Goal: Task Accomplishment & Management: Complete application form

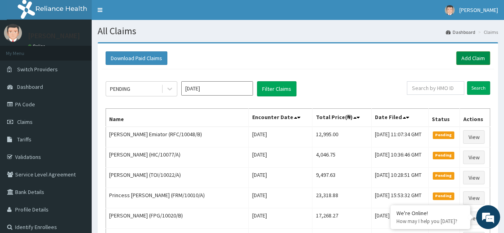
click at [468, 60] on link "Add Claim" at bounding box center [473, 58] width 34 height 14
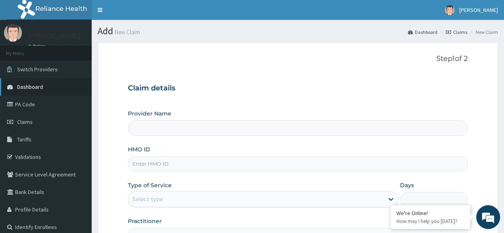
click at [31, 89] on span "Dashboard" at bounding box center [30, 86] width 26 height 7
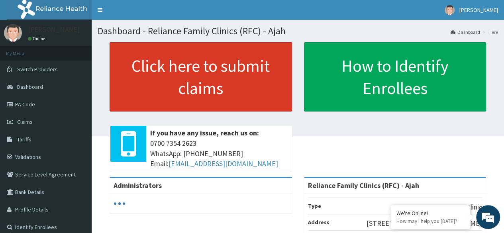
click at [196, 67] on link "Click here to submit claims" at bounding box center [201, 76] width 182 height 69
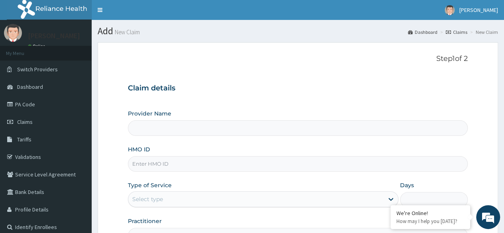
click at [172, 166] on input "HMO ID" at bounding box center [298, 164] width 340 height 16
type input "Reliance Family Clinics (RFC) - Ajah"
paste input "BRI/10253/A"
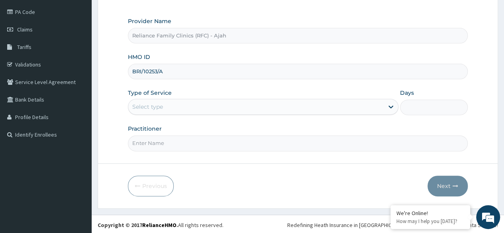
scroll to position [92, 0]
type input "BRI/10253/A"
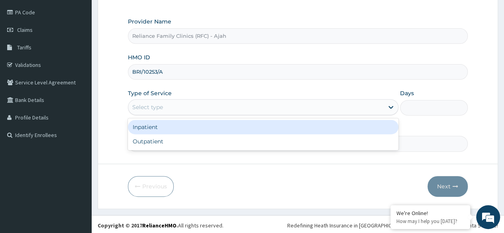
click at [183, 140] on div "Outpatient" at bounding box center [263, 141] width 270 height 14
type input "1"
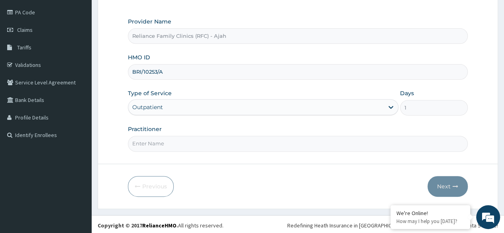
click at [190, 144] on input "Practitioner" at bounding box center [298, 144] width 340 height 16
click at [179, 144] on input "Practitioner" at bounding box center [298, 144] width 340 height 16
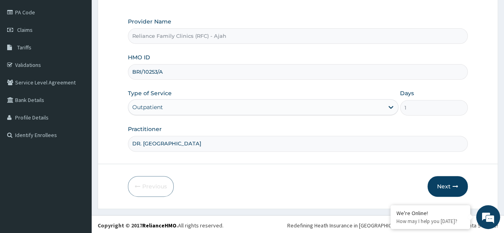
type input "DR. LOCUM"
click at [446, 188] on button "Next" at bounding box center [447, 186] width 40 height 21
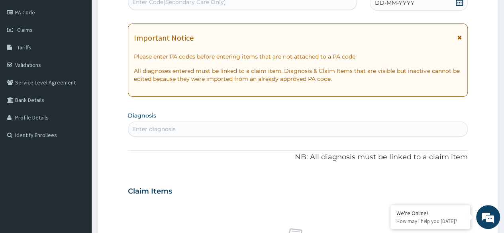
click at [422, 8] on div "DD-MM-YYYY" at bounding box center [419, 3] width 98 height 16
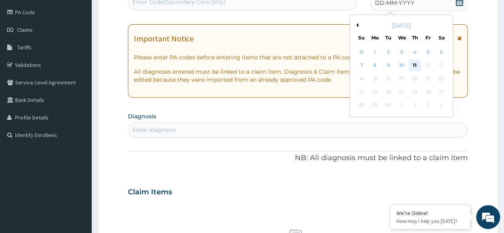
click at [414, 67] on div "11" at bounding box center [415, 66] width 12 height 12
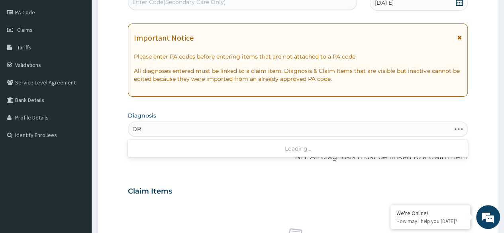
type input "D"
click at [175, 127] on div "Enter diagnosis" at bounding box center [153, 129] width 43 height 8
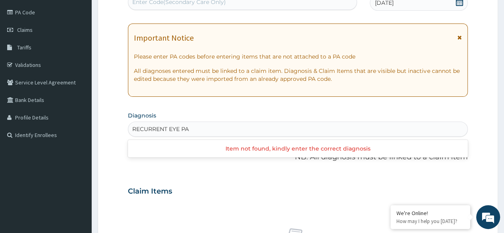
type input "RECURRENT EYE PA"
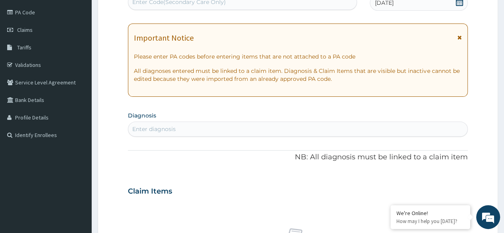
click at [176, 128] on div "Enter diagnosis" at bounding box center [297, 129] width 339 height 13
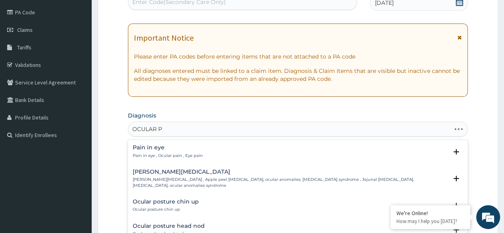
type input "OCULAR PA"
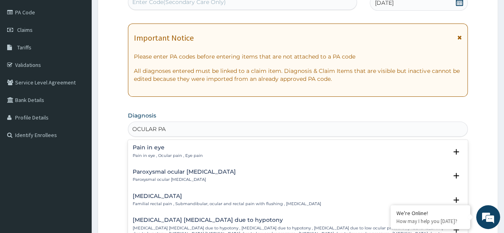
click at [173, 153] on p "Pain in eye , Ocular pain , Eye pain" at bounding box center [168, 156] width 70 height 6
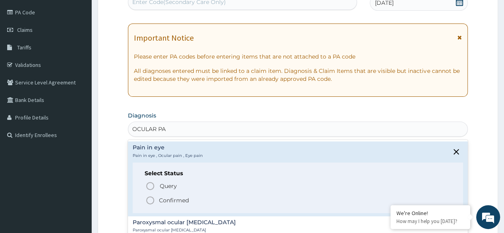
click at [151, 199] on icon "status option filled" at bounding box center [150, 201] width 10 height 10
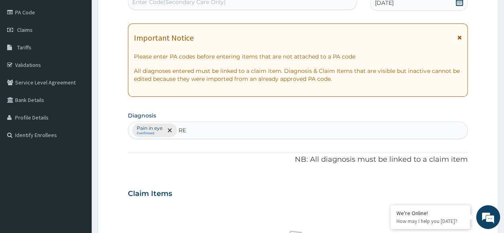
type input "R"
type input "C"
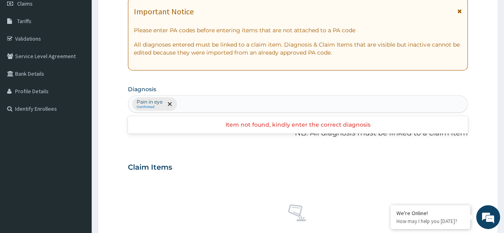
scroll to position [117, 0]
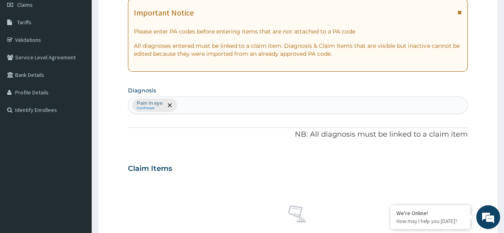
click at [188, 102] on div "Pain in eye Confirmed" at bounding box center [297, 105] width 339 height 17
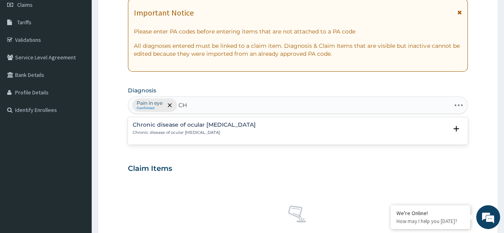
type input "C"
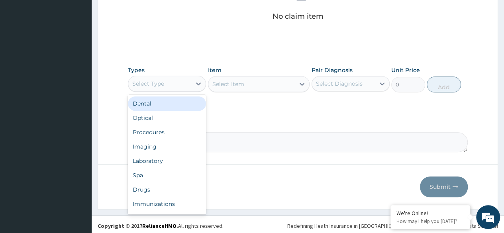
scroll to position [338, 0]
click at [174, 130] on div "Procedures" at bounding box center [167, 133] width 78 height 14
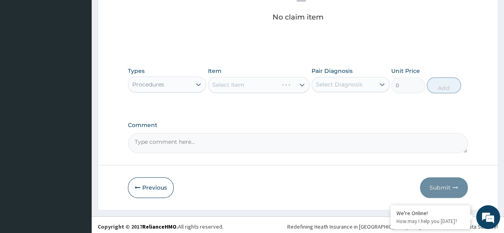
click at [288, 87] on div "Select Item" at bounding box center [259, 85] width 102 height 16
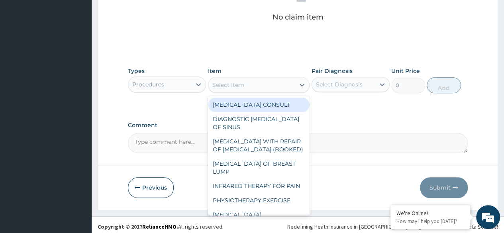
scroll to position [340, 0]
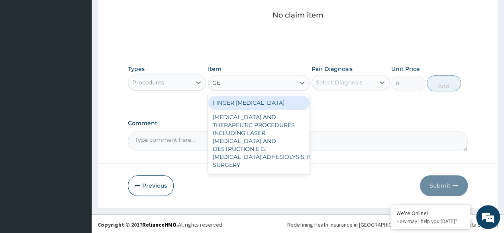
type input "G"
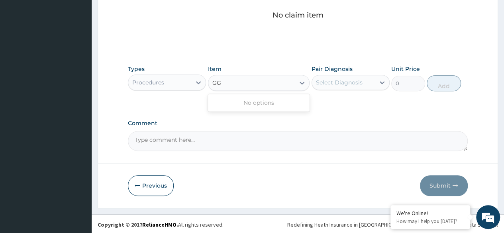
type input "G"
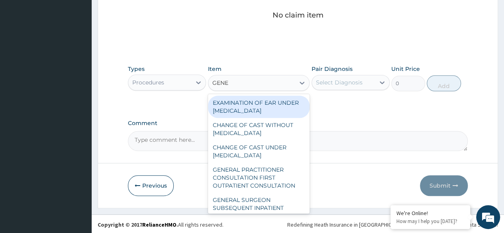
type input "GENER"
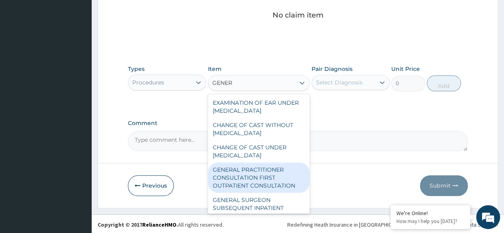
click at [251, 181] on div "GENERAL PRACTITIONER CONSULTATION FIRST OUTPATIENT CONSULTATION" at bounding box center [259, 178] width 102 height 30
type input "3370.125"
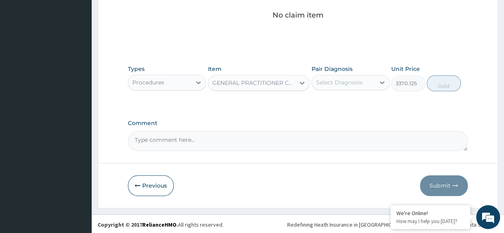
click at [362, 84] on div "Select Diagnosis" at bounding box center [343, 82] width 63 height 13
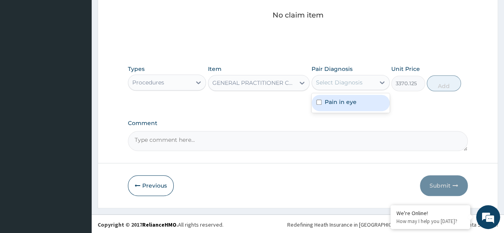
click at [358, 100] on div "Pain in eye" at bounding box center [350, 103] width 78 height 16
checkbox input "true"
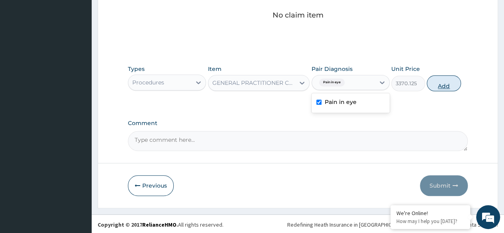
click at [453, 84] on button "Add" at bounding box center [444, 83] width 34 height 16
type input "0"
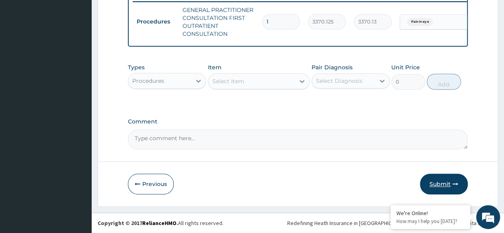
click at [450, 185] on button "Submit" at bounding box center [444, 184] width 48 height 21
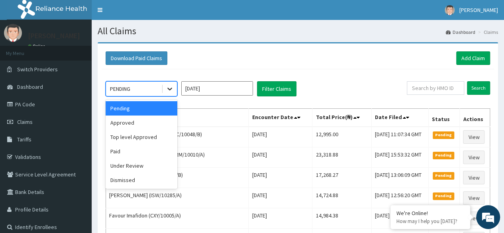
click at [167, 85] on icon at bounding box center [170, 89] width 8 height 8
click at [145, 124] on div "Approved" at bounding box center [142, 123] width 72 height 14
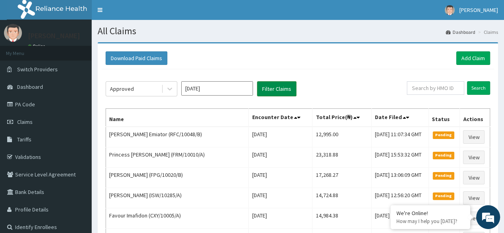
click at [288, 87] on button "Filter Claims" at bounding box center [276, 88] width 39 height 15
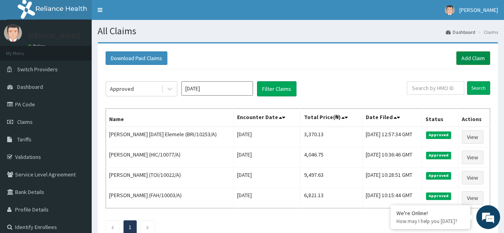
click at [469, 61] on link "Add Claim" at bounding box center [473, 58] width 34 height 14
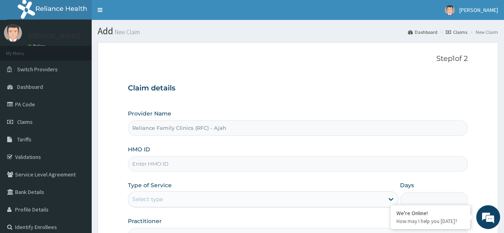
click at [190, 165] on input "HMO ID" at bounding box center [298, 164] width 340 height 16
paste input "BRI/10023/A"
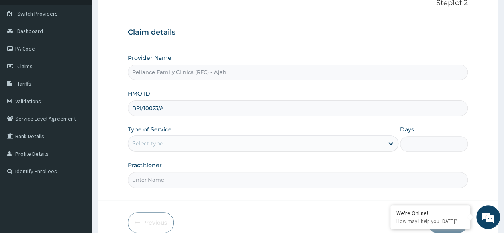
scroll to position [92, 0]
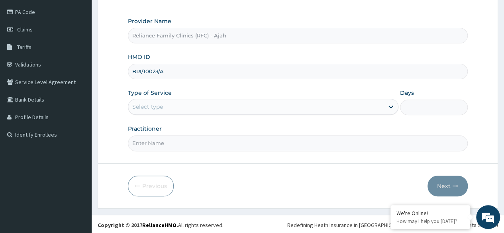
type input "BRI/10023/A"
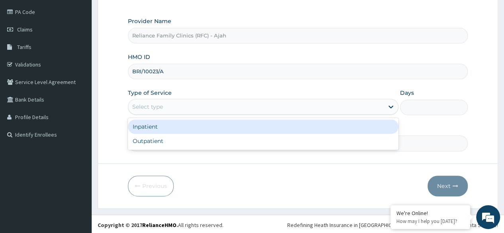
click at [209, 142] on div "Outpatient" at bounding box center [263, 141] width 270 height 14
type input "1"
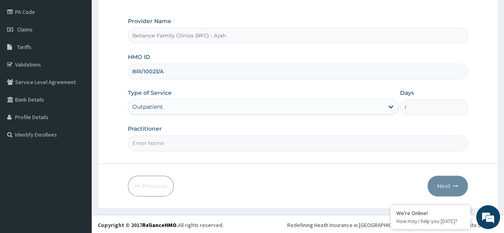
click at [208, 142] on input "Practitioner" at bounding box center [298, 143] width 340 height 16
click at [206, 145] on input "Practitioner" at bounding box center [298, 143] width 340 height 16
type input "DR. LOCUM"
click at [460, 183] on button "Next" at bounding box center [447, 186] width 40 height 21
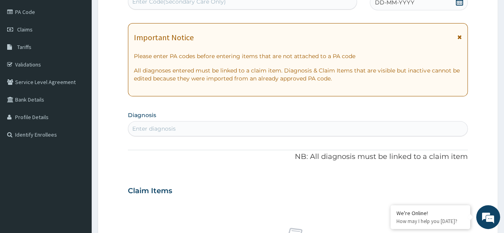
click at [421, 9] on div "DD-MM-YYYY" at bounding box center [419, 2] width 98 height 16
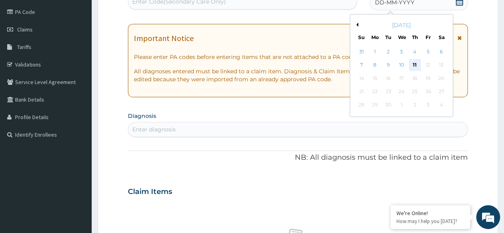
click at [414, 66] on div "11" at bounding box center [415, 65] width 12 height 12
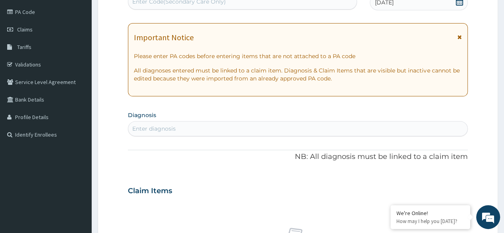
click at [186, 129] on div "Enter diagnosis" at bounding box center [297, 128] width 339 height 13
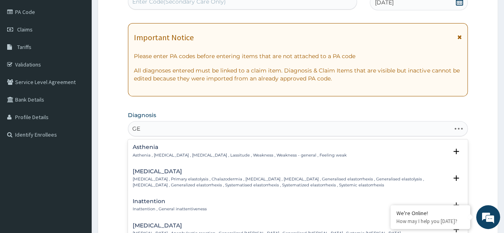
type input "G"
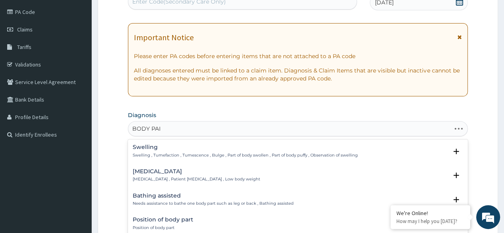
type input "BODY PAIN"
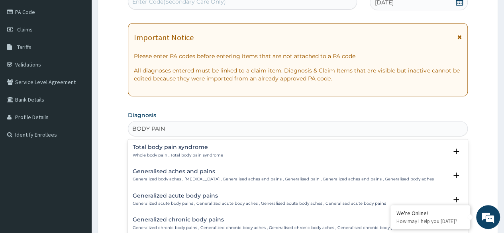
click at [201, 174] on div "Generalised aches and pains Generalized body aches , Generalized pain , General…" at bounding box center [283, 175] width 301 height 14
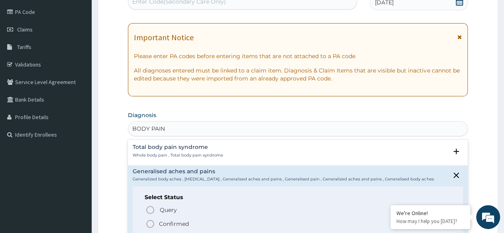
click at [153, 219] on icon "status option filled" at bounding box center [150, 224] width 10 height 10
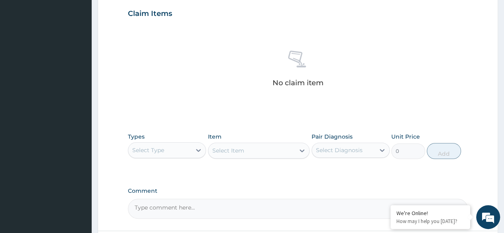
scroll to position [340, 0]
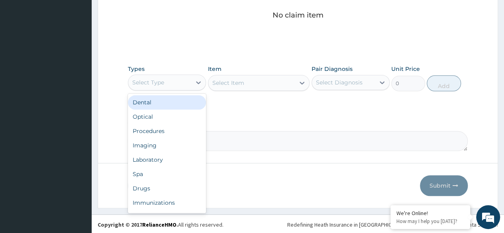
click at [171, 129] on div "Procedures" at bounding box center [167, 131] width 78 height 14
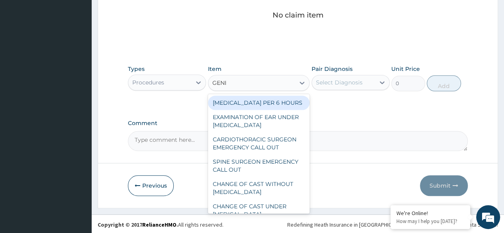
type input "GENER"
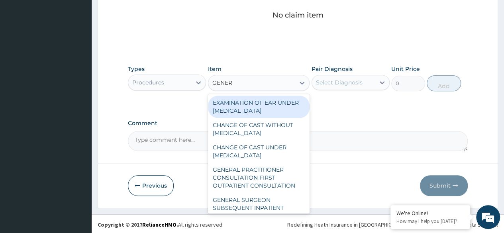
click at [270, 181] on div "GENERAL PRACTITIONER CONSULTATION FIRST OUTPATIENT CONSULTATION" at bounding box center [259, 178] width 102 height 30
type input "3370.125"
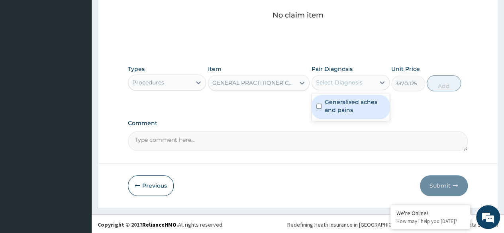
click at [374, 107] on label "Generalised aches and pains" at bounding box center [355, 106] width 60 height 16
checkbox input "true"
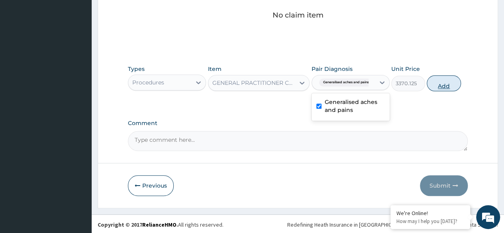
click at [444, 84] on button "Add" at bounding box center [444, 83] width 34 height 16
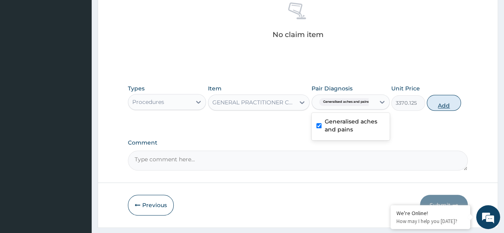
type input "0"
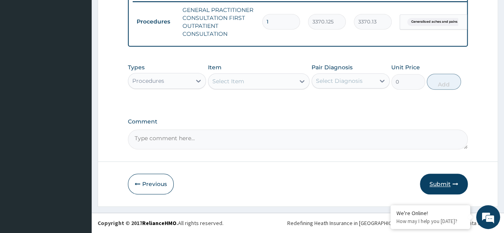
click at [452, 190] on button "Submit" at bounding box center [444, 184] width 48 height 21
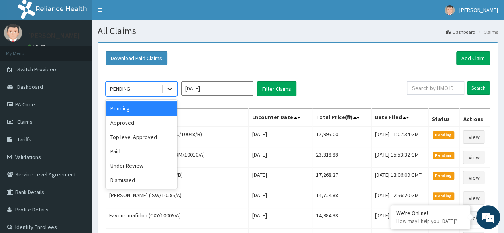
click at [169, 87] on icon at bounding box center [170, 89] width 8 height 8
drag, startPoint x: 155, startPoint y: 125, endPoint x: 152, endPoint y: 122, distance: 4.3
click at [152, 122] on div "Approved" at bounding box center [142, 123] width 72 height 14
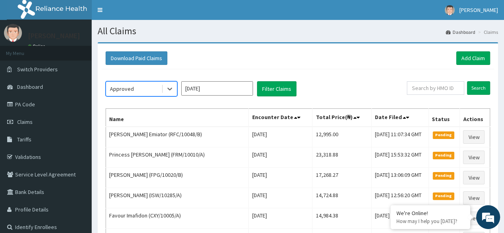
click at [152, 122] on th "Name" at bounding box center [177, 118] width 143 height 18
click at [280, 87] on button "Filter Claims" at bounding box center [276, 88] width 39 height 15
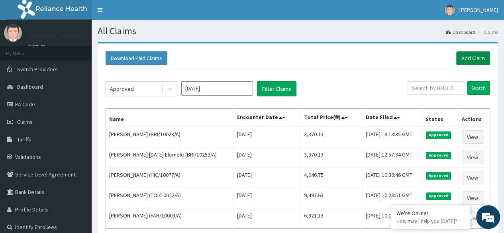
click at [465, 62] on link "Add Claim" at bounding box center [473, 58] width 34 height 14
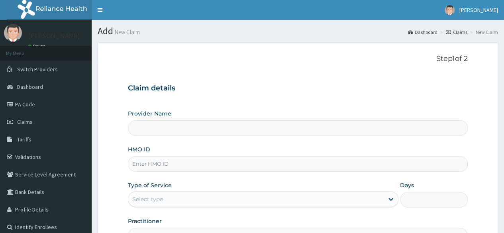
click at [174, 167] on input "HMO ID" at bounding box center [298, 164] width 340 height 16
type input "TDP/10749/A"
type input "Reliance Family Clinics (RFC) - Ajah"
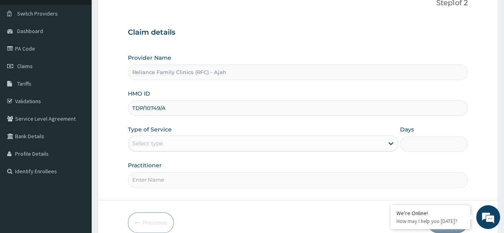
scroll to position [92, 0]
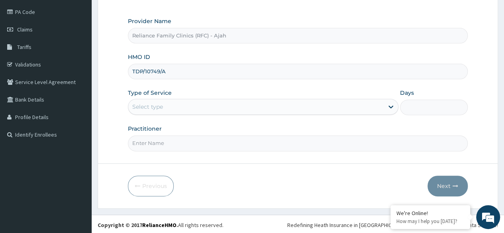
type input "TDP/10749/A"
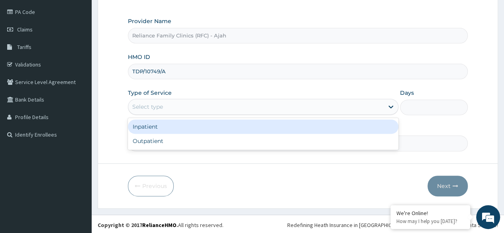
click at [200, 138] on div "Outpatient" at bounding box center [263, 141] width 270 height 14
type input "1"
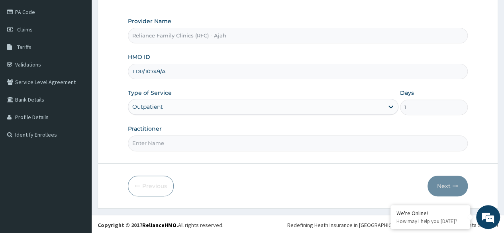
click at [198, 143] on input "Practitioner" at bounding box center [298, 143] width 340 height 16
click at [202, 144] on input "Practitioner" at bounding box center [298, 143] width 340 height 16
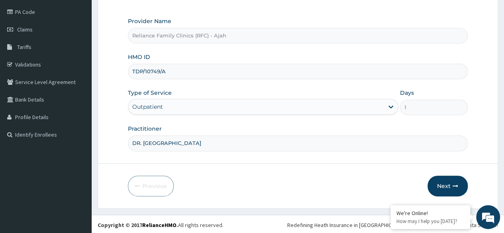
type input "DR. LOCUM"
click at [453, 178] on button "Next" at bounding box center [447, 186] width 40 height 21
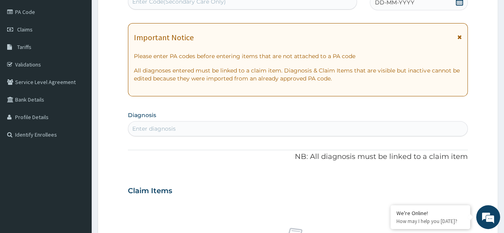
click at [430, 9] on div "DD-MM-YYYY" at bounding box center [419, 2] width 98 height 16
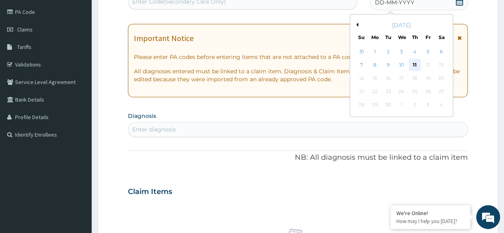
click at [413, 67] on div "11" at bounding box center [415, 65] width 12 height 12
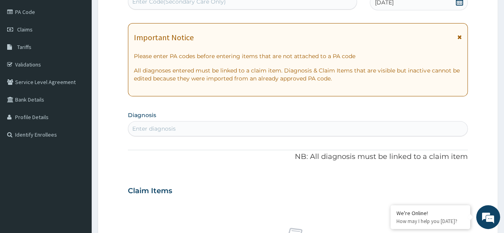
scroll to position [0, 0]
type input "HICCUP"
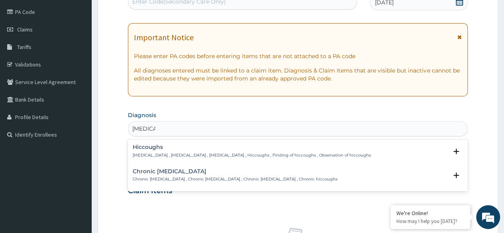
click at [164, 148] on h4 "Hiccoughs" at bounding box center [252, 147] width 238 height 6
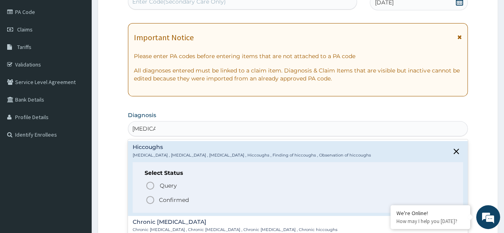
click at [155, 200] on span "Confirmed" at bounding box center [297, 200] width 305 height 10
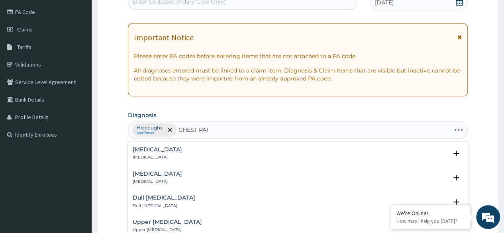
type input "CHEST PAIN"
click at [162, 155] on p "[MEDICAL_DATA]" at bounding box center [157, 158] width 49 height 6
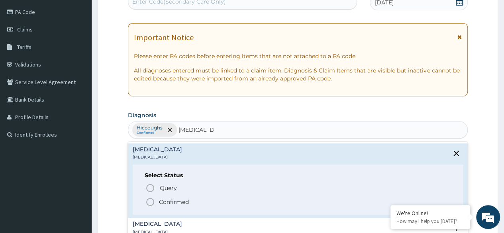
click at [154, 200] on circle "status option filled" at bounding box center [150, 201] width 7 height 7
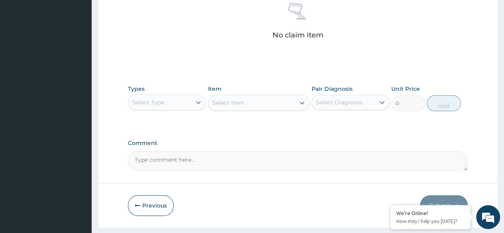
scroll to position [321, 0]
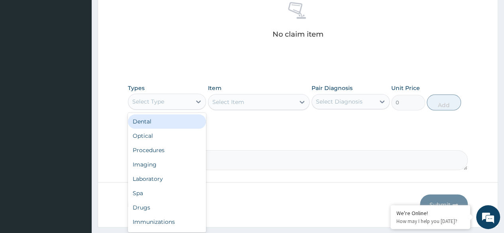
click at [175, 150] on div "Procedures" at bounding box center [167, 150] width 78 height 14
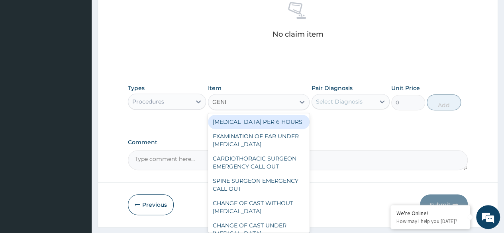
type input "GENER"
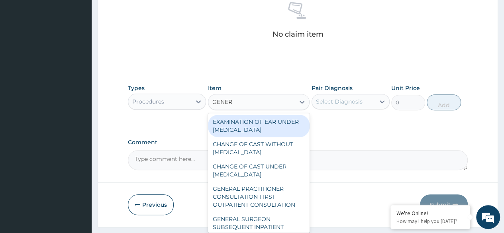
click at [249, 204] on div "GENERAL PRACTITIONER CONSULTATION FIRST OUTPATIENT CONSULTATION" at bounding box center [259, 197] width 102 height 30
type input "3370.125"
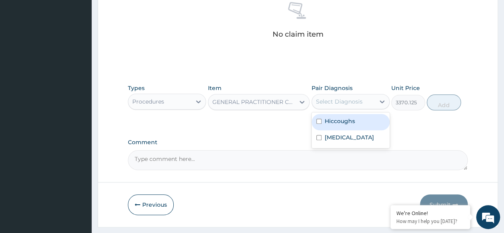
click at [361, 121] on div "Hiccoughs" at bounding box center [350, 122] width 78 height 16
checkbox input "true"
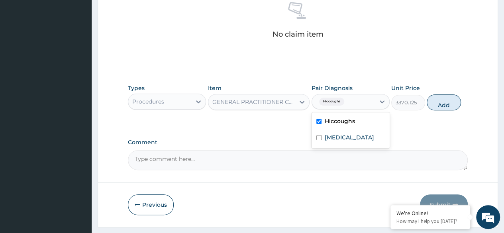
click at [355, 136] on div "[MEDICAL_DATA]" at bounding box center [350, 138] width 78 height 16
checkbox input "true"
click at [442, 101] on button "Add" at bounding box center [444, 102] width 34 height 16
type input "0"
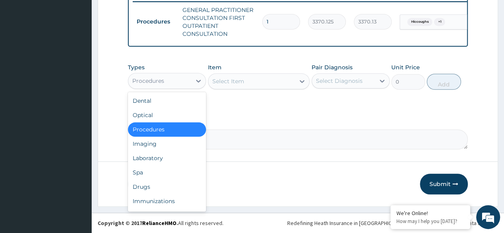
click at [174, 156] on div "Laboratory" at bounding box center [167, 158] width 78 height 14
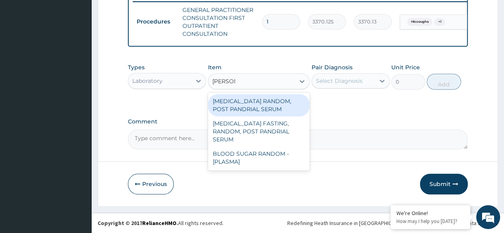
type input "RANDOM"
click at [255, 150] on div "BLOOD SUGAR RANDOM - [PLASMA]" at bounding box center [259, 158] width 102 height 22
type input "1800"
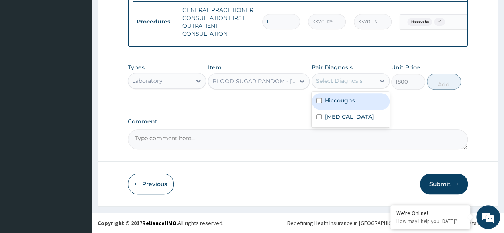
click at [356, 100] on div "Hiccoughs" at bounding box center [350, 101] width 78 height 16
checkbox input "true"
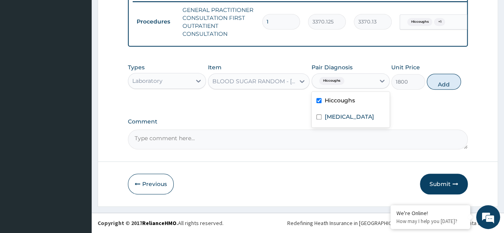
click at [350, 116] on label "[MEDICAL_DATA]" at bounding box center [349, 117] width 49 height 8
checkbox input "true"
click at [448, 86] on button "Add" at bounding box center [444, 82] width 34 height 16
type input "0"
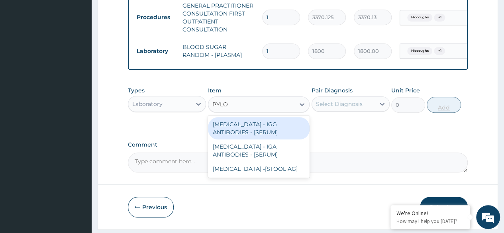
type input "PYLOR"
click at [267, 155] on div "[MEDICAL_DATA] - IGA ANTIBODIES - [SERUM]" at bounding box center [259, 150] width 102 height 22
type input "7260"
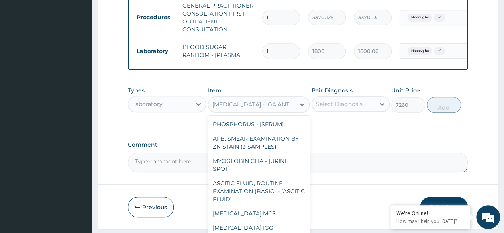
scroll to position [3853, 0]
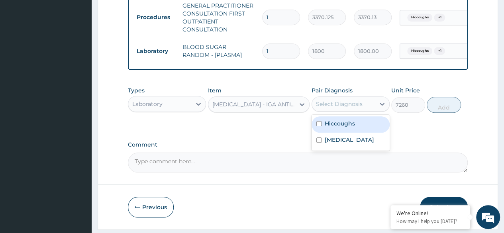
click at [349, 127] on label "Hiccoughs" at bounding box center [340, 123] width 30 height 8
checkbox input "true"
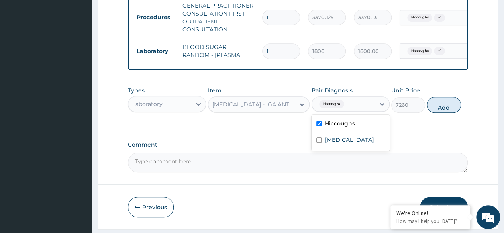
click at [343, 144] on label "[MEDICAL_DATA]" at bounding box center [349, 140] width 49 height 8
checkbox input "true"
click at [452, 111] on button "Add" at bounding box center [444, 105] width 34 height 16
type input "0"
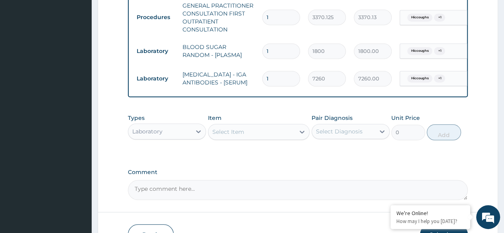
click at [242, 136] on div "Select Item" at bounding box center [228, 132] width 32 height 8
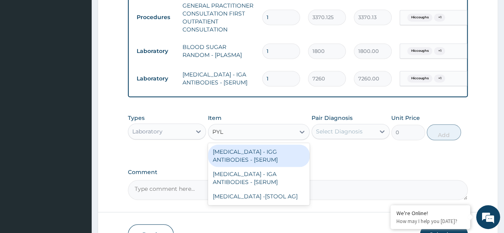
type input "PYLO"
click at [270, 162] on div "[MEDICAL_DATA] - IGG ANTIBODIES - [SERUM]" at bounding box center [259, 156] width 102 height 22
type input "7260"
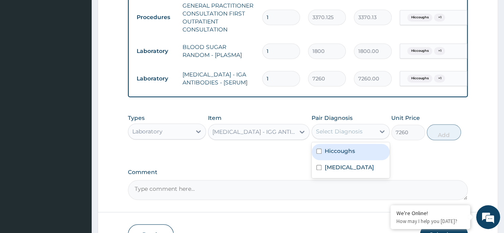
click at [368, 137] on div "Select Diagnosis" at bounding box center [343, 131] width 63 height 13
click at [356, 160] on div "Hiccoughs" at bounding box center [350, 152] width 78 height 16
checkbox input "true"
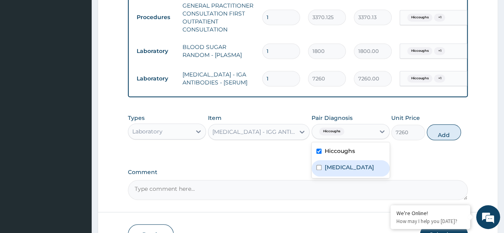
click at [356, 174] on div "[MEDICAL_DATA]" at bounding box center [350, 168] width 78 height 16
checkbox input "true"
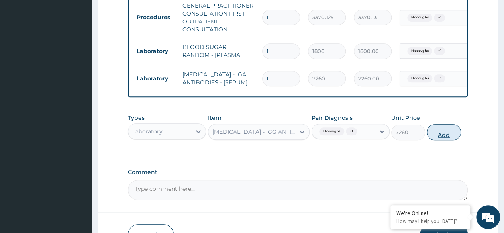
click at [444, 136] on button "Add" at bounding box center [444, 132] width 34 height 16
type input "0"
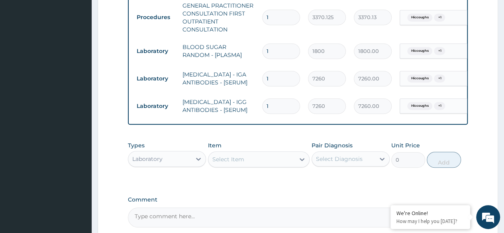
drag, startPoint x: 181, startPoint y: 70, endPoint x: 221, endPoint y: 87, distance: 43.7
click at [221, 87] on td "[MEDICAL_DATA] - IGA ANTIBODIES - [SERUM]" at bounding box center [218, 79] width 80 height 24
copy td "[MEDICAL_DATA] - IGA ANTIBODIES - [SERUM]"
drag, startPoint x: 182, startPoint y: 104, endPoint x: 207, endPoint y: 122, distance: 31.2
click at [207, 118] on td "[MEDICAL_DATA] - IGG ANTIBODIES - [SERUM]" at bounding box center [218, 106] width 80 height 24
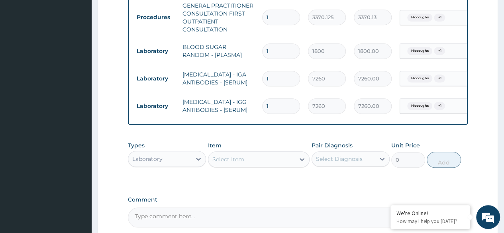
copy td "[MEDICAL_DATA] - IGG ANTIBODIES - [SERUM]"
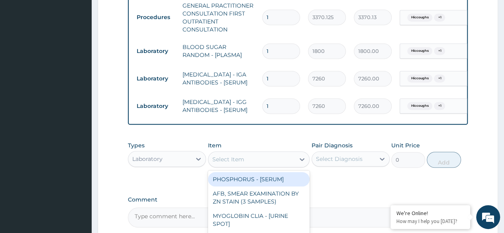
click at [258, 166] on div "Select Item" at bounding box center [251, 159] width 87 height 13
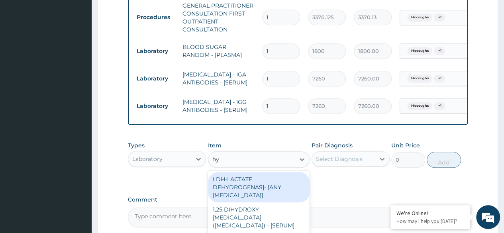
type input "h"
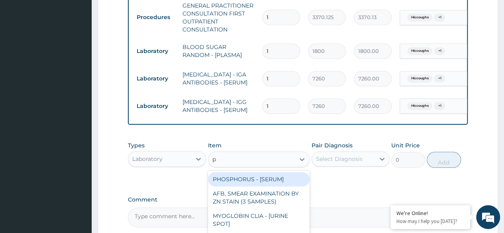
type input "p"
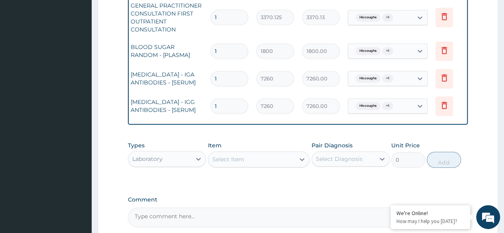
scroll to position [0, 60]
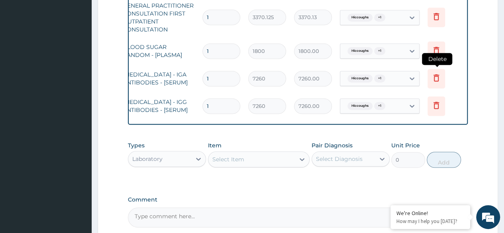
click at [436, 71] on icon at bounding box center [436, 79] width 18 height 20
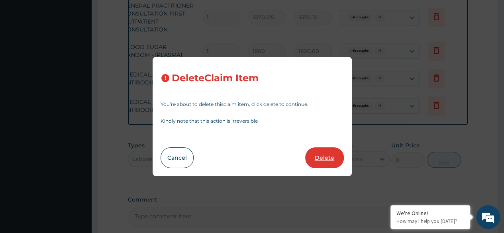
click at [319, 162] on button "Delete" at bounding box center [324, 157] width 39 height 21
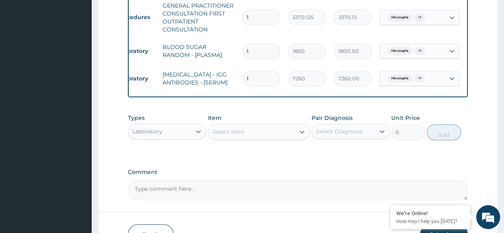
scroll to position [0, 0]
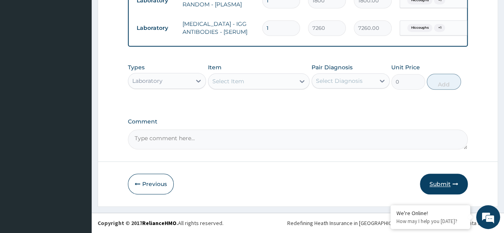
click at [452, 180] on button "Submit" at bounding box center [444, 184] width 48 height 21
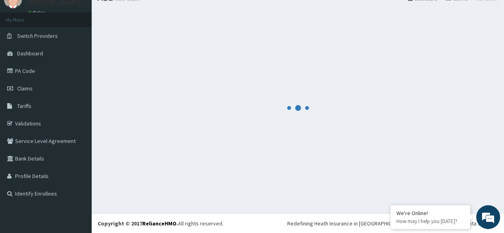
scroll to position [380, 0]
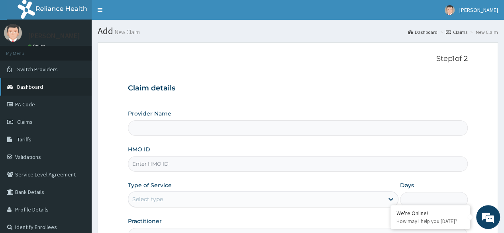
click at [41, 86] on span "Dashboard" at bounding box center [30, 86] width 26 height 7
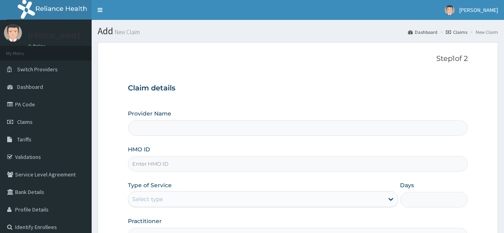
type input "Reliance Family Clinics (RFC) - Ajah"
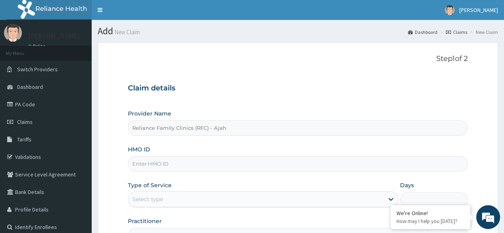
click at [143, 159] on input "HMO ID" at bounding box center [298, 164] width 340 height 16
paste input "TDP/10749/A"
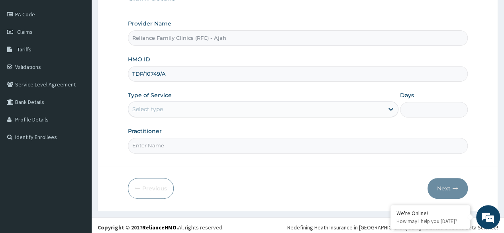
scroll to position [90, 0]
type input "TDP/10749/A"
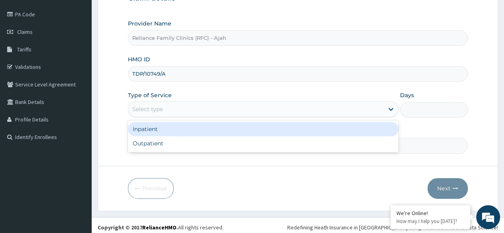
click at [194, 143] on div "Outpatient" at bounding box center [263, 143] width 270 height 14
type input "1"
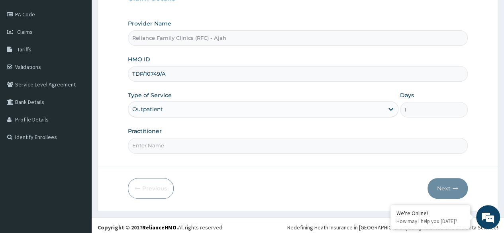
click at [189, 146] on input "Practitioner" at bounding box center [298, 146] width 340 height 16
click at [205, 147] on input "Practitioner" at bounding box center [298, 146] width 340 height 16
type input "DR. LOCUM"
click at [448, 182] on button "Next" at bounding box center [447, 188] width 40 height 21
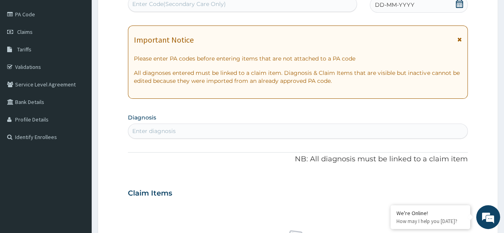
click at [433, 9] on div "DD-MM-YYYY" at bounding box center [419, 5] width 98 height 16
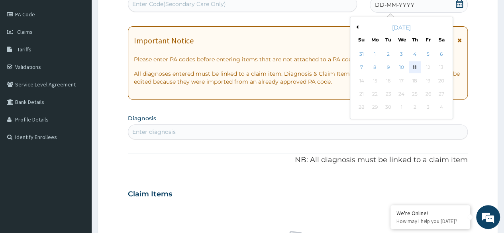
click at [414, 68] on div "11" at bounding box center [415, 68] width 12 height 12
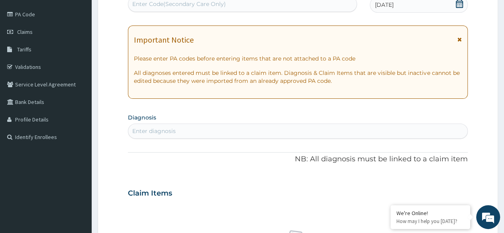
click at [422, 6] on div "[DATE]" at bounding box center [419, 5] width 98 height 16
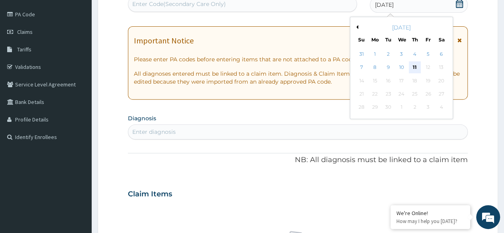
click at [414, 68] on div "11" at bounding box center [415, 68] width 12 height 12
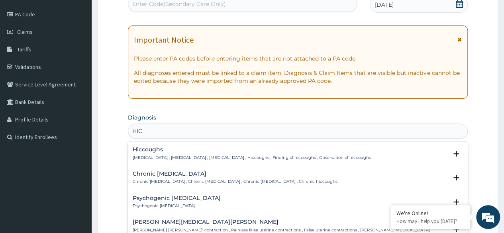
type input "HICC"
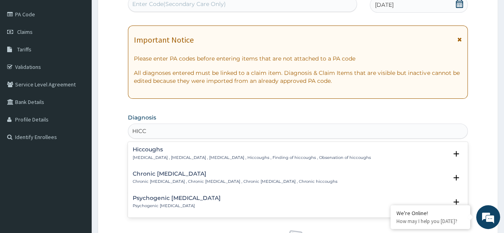
click at [206, 147] on h4 "Hiccoughs" at bounding box center [252, 150] width 238 height 6
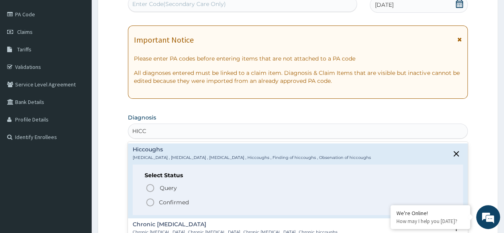
click at [152, 204] on icon "status option filled" at bounding box center [150, 203] width 10 height 10
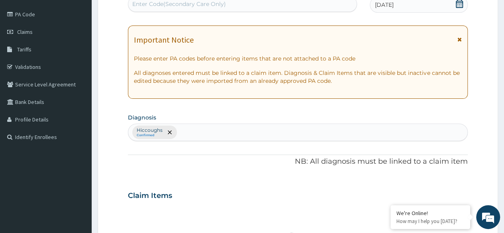
type input "G"
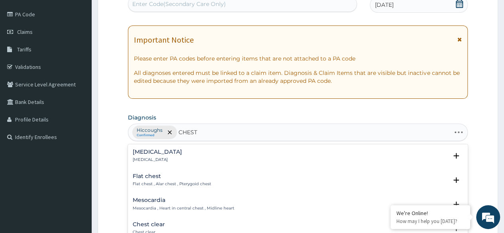
type input "CHEST"
click at [178, 156] on div "[MEDICAL_DATA] [MEDICAL_DATA]" at bounding box center [298, 156] width 330 height 14
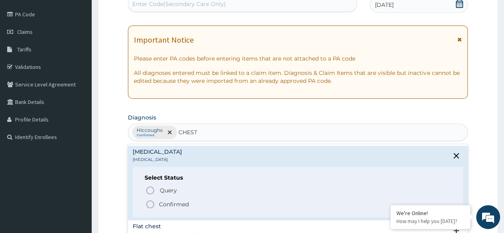
click at [151, 204] on icon "status option filled" at bounding box center [150, 205] width 10 height 10
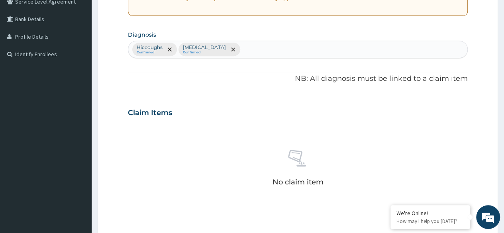
scroll to position [340, 0]
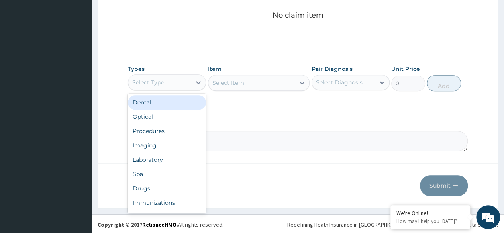
click at [178, 129] on div "Procedures" at bounding box center [167, 131] width 78 height 14
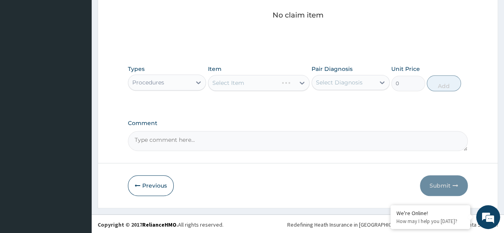
click at [270, 90] on div "Item Select Item" at bounding box center [259, 78] width 102 height 26
click at [294, 82] on div "Select Item" at bounding box center [259, 83] width 102 height 16
click at [295, 78] on div "Select Item" at bounding box center [259, 83] width 102 height 16
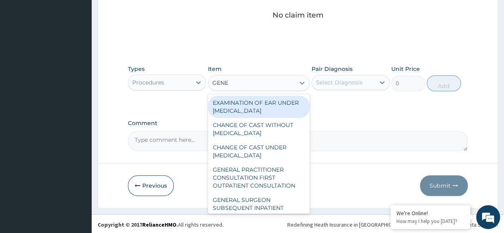
type input "GENER"
click at [265, 180] on div "GENERAL PRACTITIONER CONSULTATION FIRST OUTPATIENT CONSULTATION" at bounding box center [259, 178] width 102 height 30
type input "3370.125"
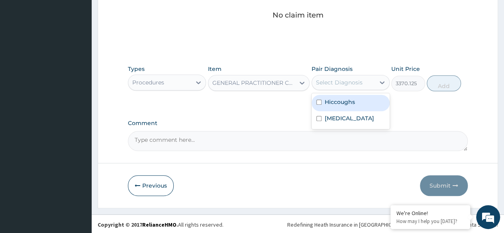
click at [354, 106] on div "Hiccoughs" at bounding box center [350, 103] width 78 height 16
checkbox input "true"
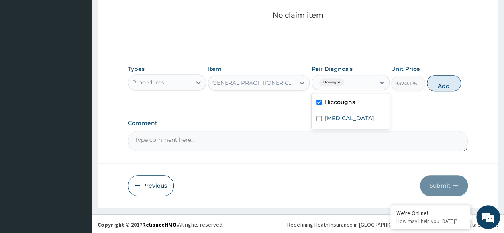
click at [351, 119] on label "[MEDICAL_DATA]" at bounding box center [349, 118] width 49 height 8
checkbox input "true"
click at [446, 84] on button "Add" at bounding box center [444, 83] width 34 height 16
type input "0"
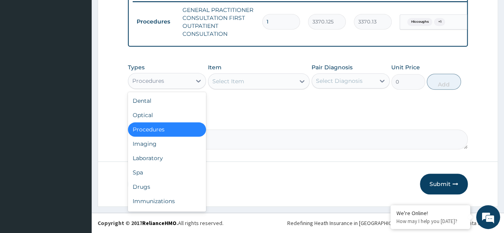
click at [171, 159] on div "Laboratory" at bounding box center [167, 158] width 78 height 14
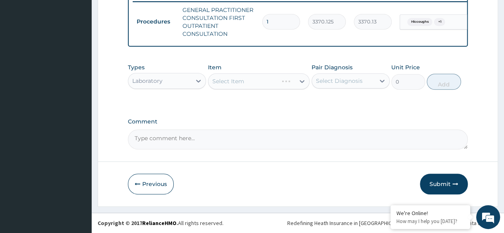
click at [287, 84] on div "Select Item" at bounding box center [259, 81] width 102 height 16
click at [287, 82] on div "Select Item" at bounding box center [259, 81] width 102 height 16
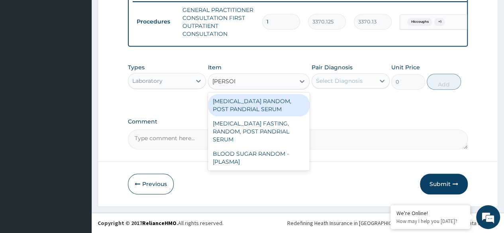
type input "RANDOM"
click at [274, 148] on div "BLOOD SUGAR RANDOM - [PLASMA]" at bounding box center [259, 158] width 102 height 22
type input "1800"
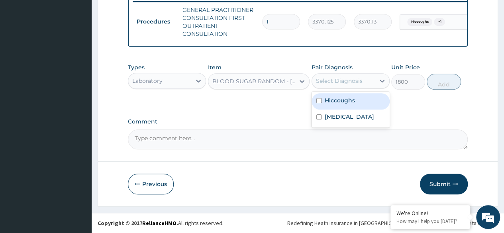
click at [351, 108] on div "Hiccoughs" at bounding box center [350, 101] width 78 height 16
checkbox input "true"
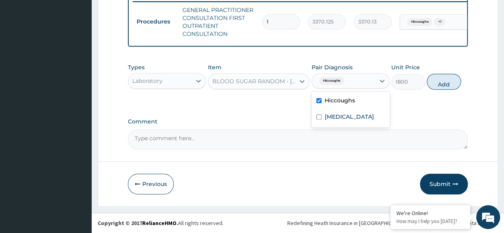
click at [350, 121] on label "[MEDICAL_DATA]" at bounding box center [349, 117] width 49 height 8
checkbox input "true"
click at [446, 88] on button "Add" at bounding box center [444, 82] width 34 height 16
type input "0"
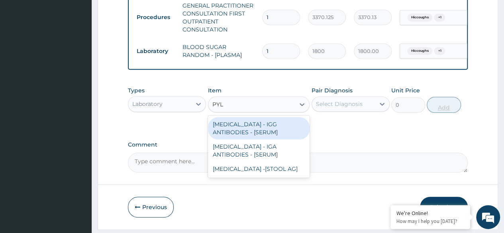
type input "PYLO"
click at [289, 133] on div "[MEDICAL_DATA] - IGG ANTIBODIES - [SERUM]" at bounding box center [259, 128] width 102 height 22
type input "7260"
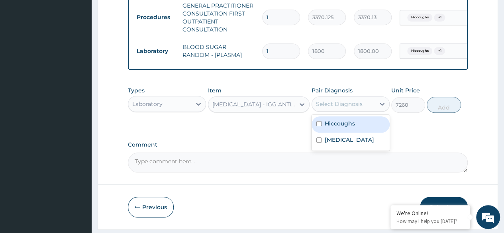
click at [361, 131] on div "Hiccoughs" at bounding box center [350, 124] width 78 height 16
checkbox input "true"
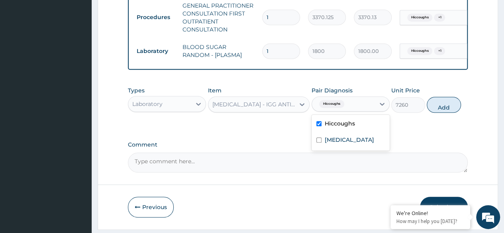
click at [357, 146] on div "[MEDICAL_DATA]" at bounding box center [350, 141] width 78 height 16
checkbox input "true"
click at [439, 112] on button "Add" at bounding box center [444, 105] width 34 height 16
type input "0"
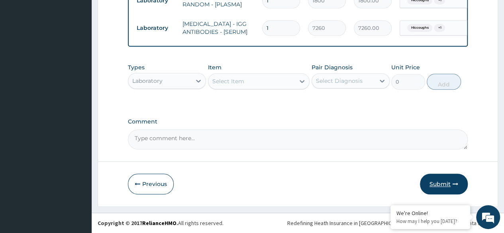
click at [450, 184] on button "Submit" at bounding box center [444, 184] width 48 height 21
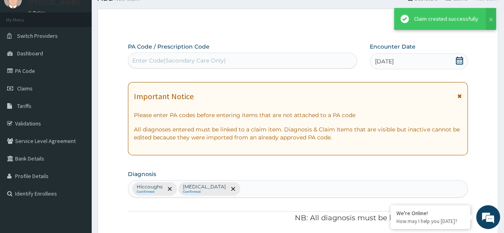
scroll to position [380, 0]
